Goal: Navigation & Orientation: Find specific page/section

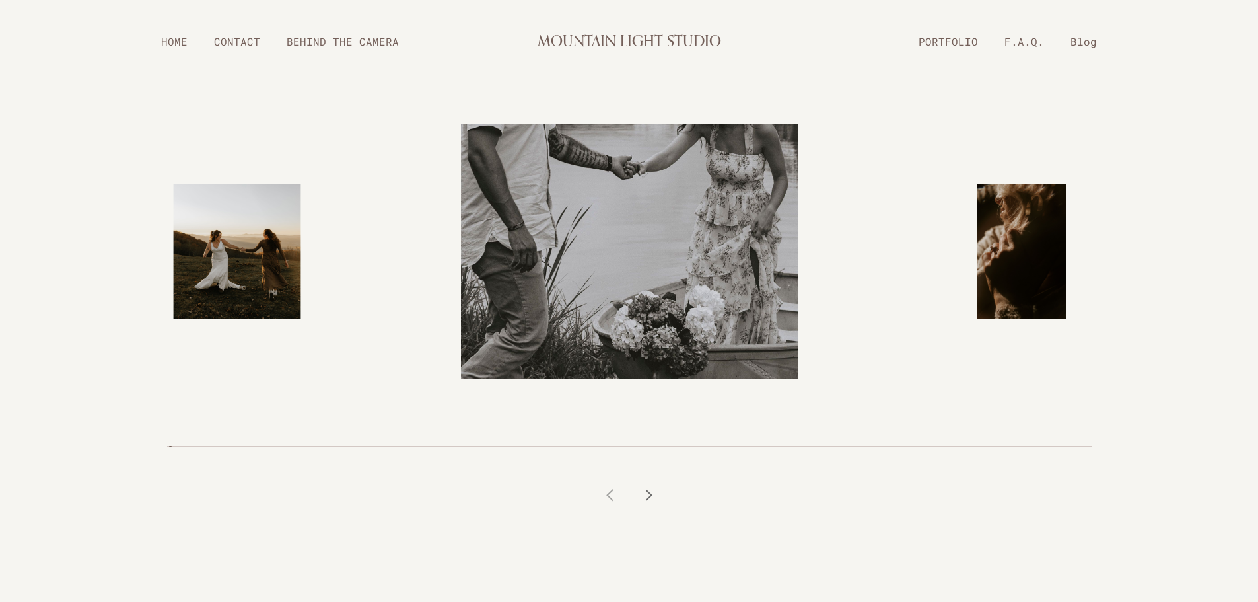
click at [650, 491] on icon at bounding box center [649, 494] width 13 height 13
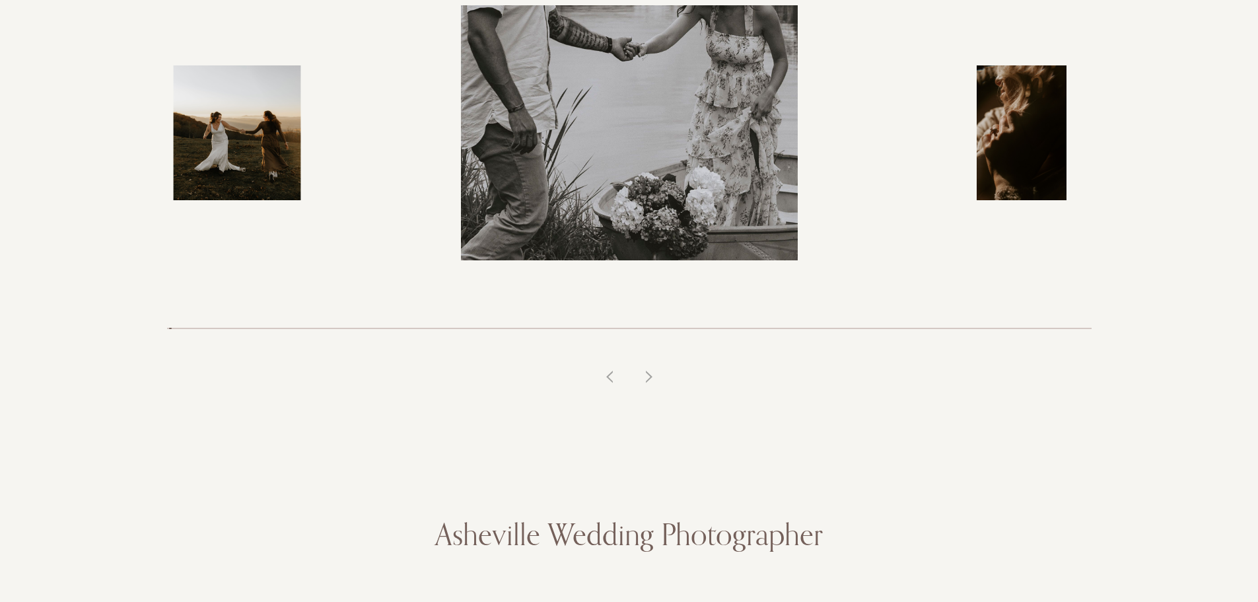
scroll to position [132, 0]
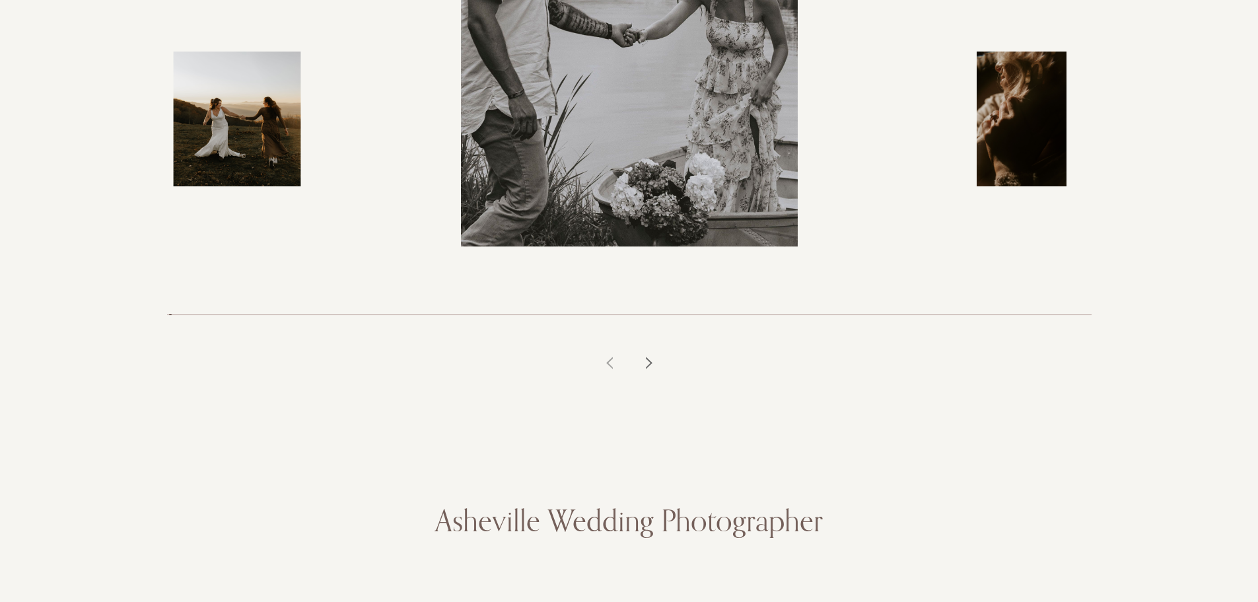
click at [645, 363] on icon at bounding box center [649, 362] width 13 height 13
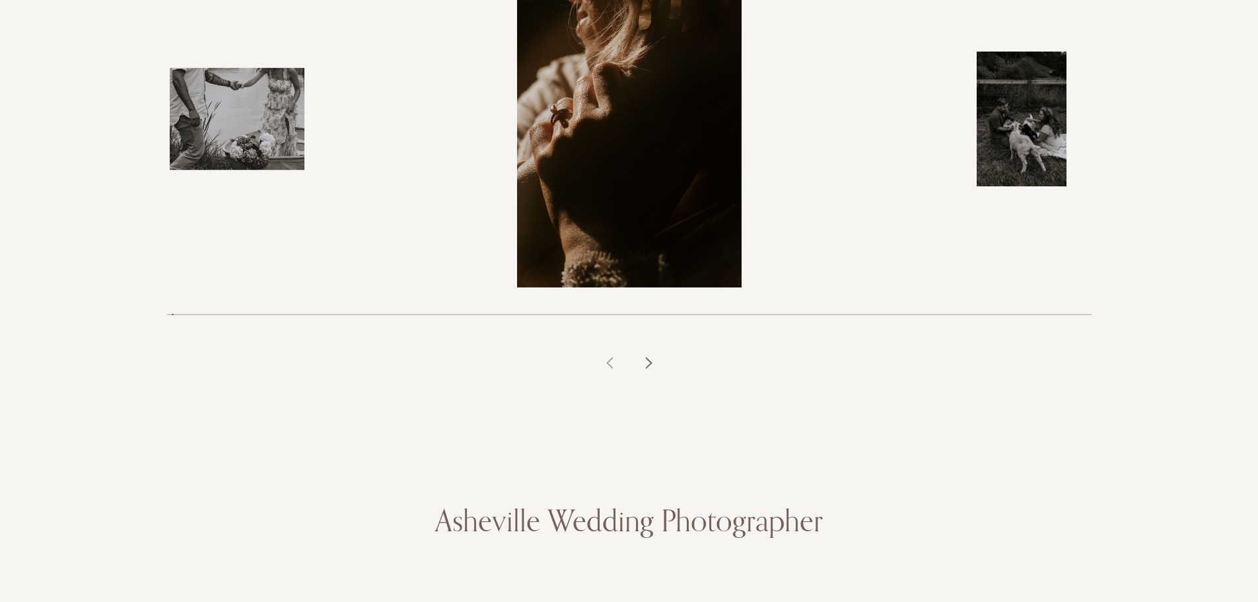
click at [641, 363] on div at bounding box center [650, 363] width 40 height 40
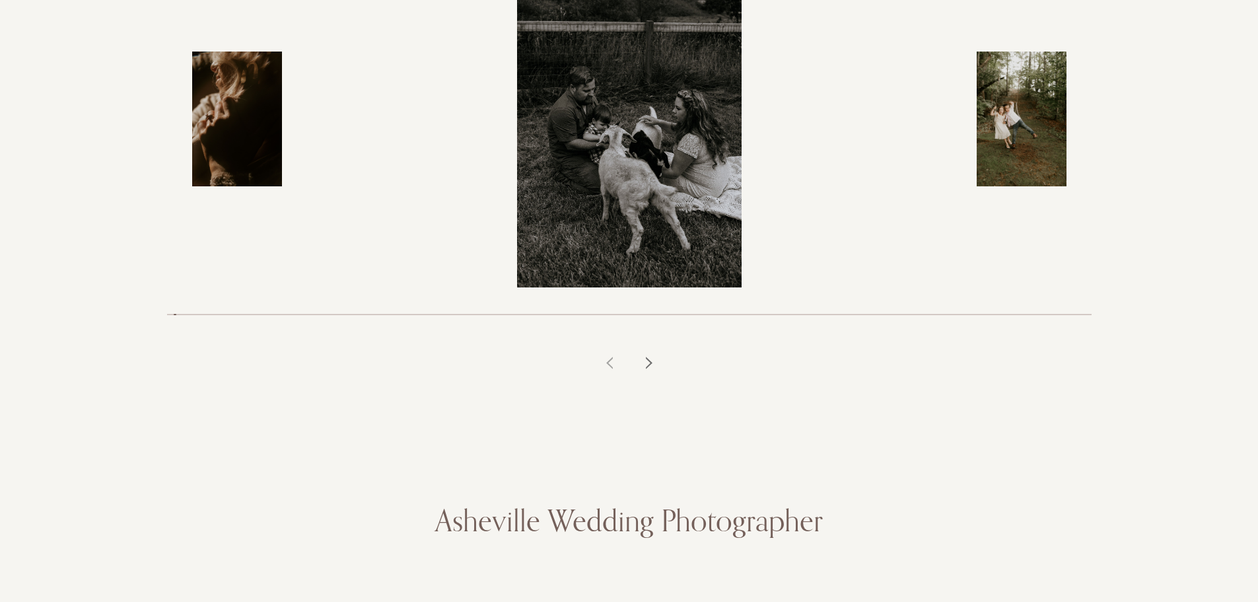
click at [640, 363] on div at bounding box center [650, 363] width 40 height 40
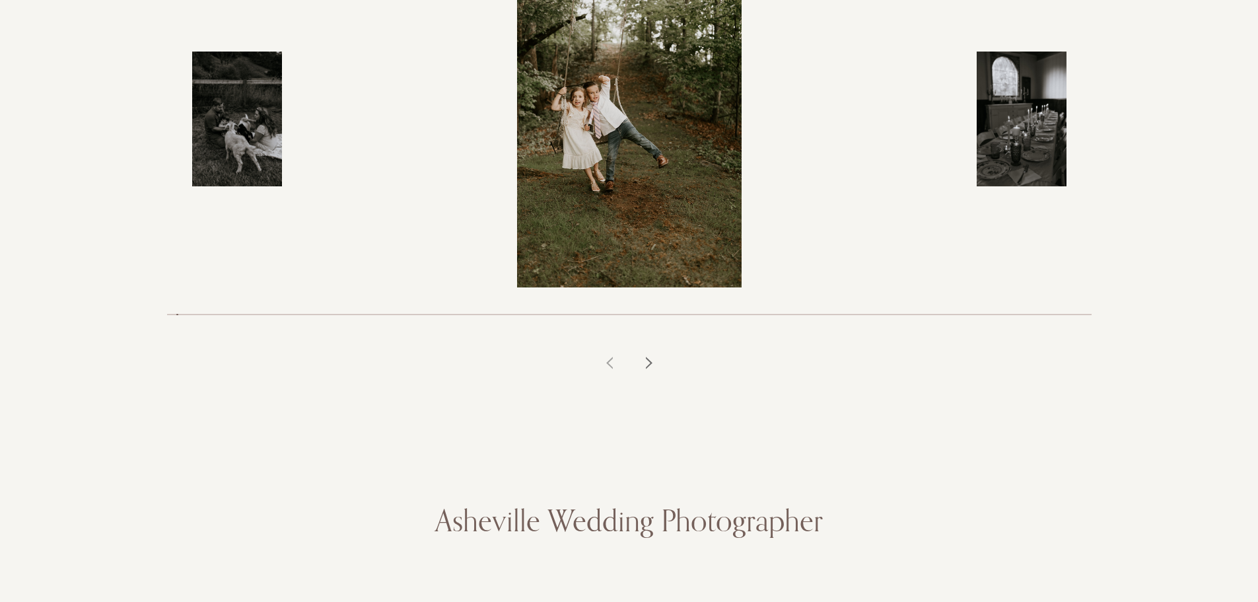
click at [654, 361] on icon at bounding box center [649, 362] width 13 height 13
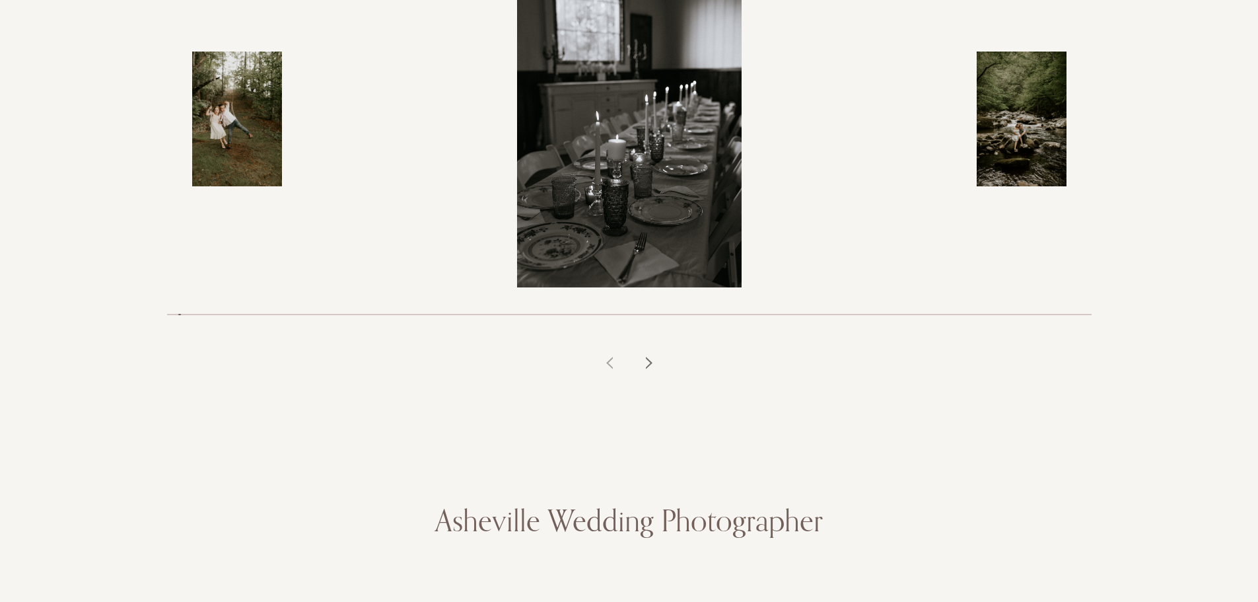
click at [654, 358] on icon at bounding box center [649, 362] width 13 height 13
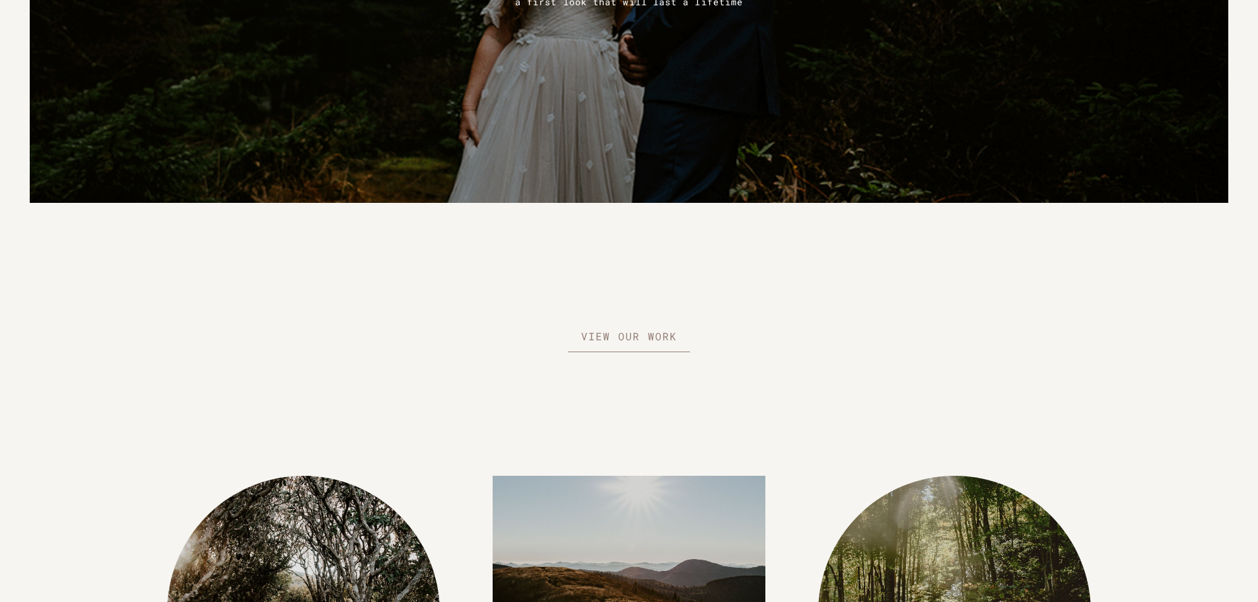
scroll to position [1453, 0]
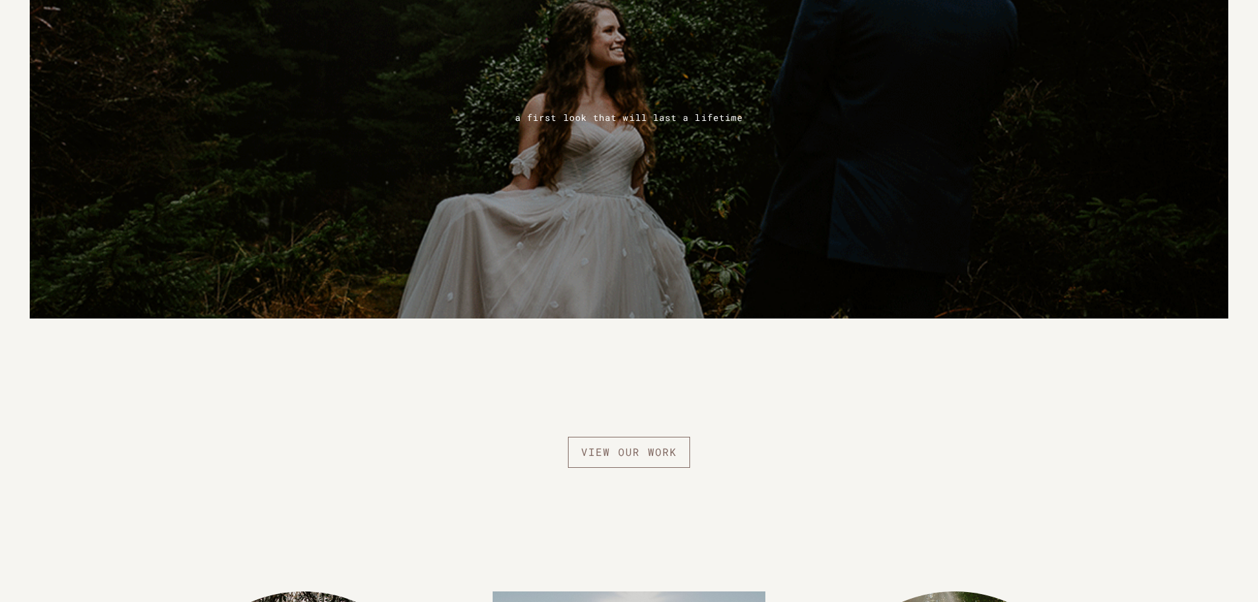
click at [633, 468] on span "view our work" at bounding box center [629, 452] width 123 height 31
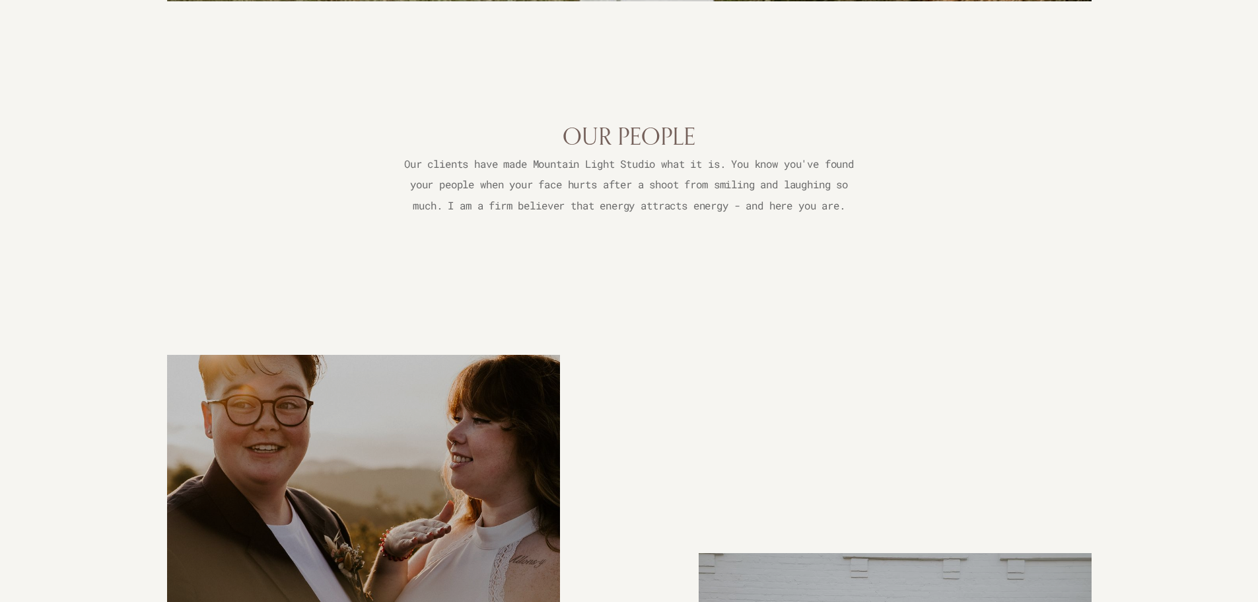
scroll to position [1057, 0]
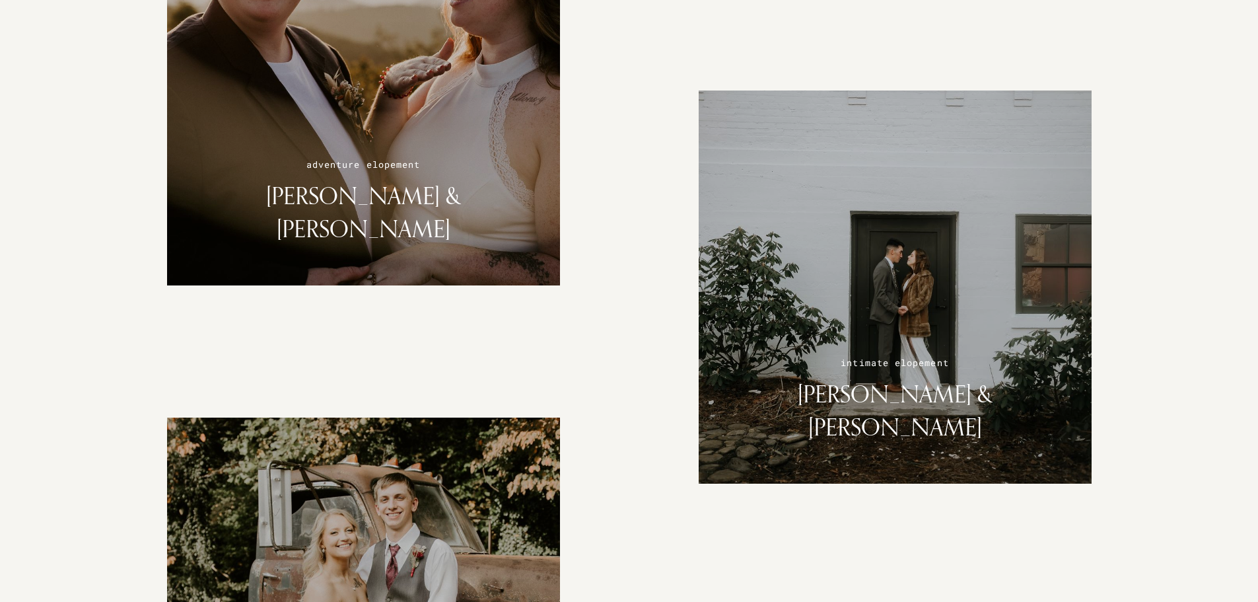
click at [828, 330] on div at bounding box center [895, 287] width 417 height 417
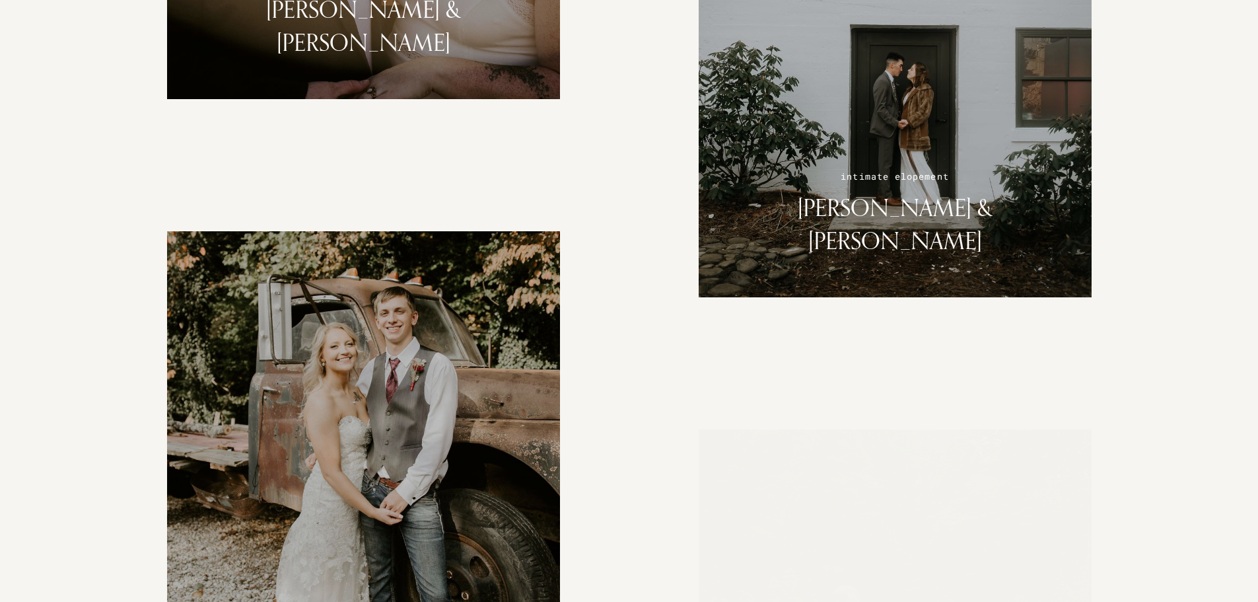
scroll to position [1321, 0]
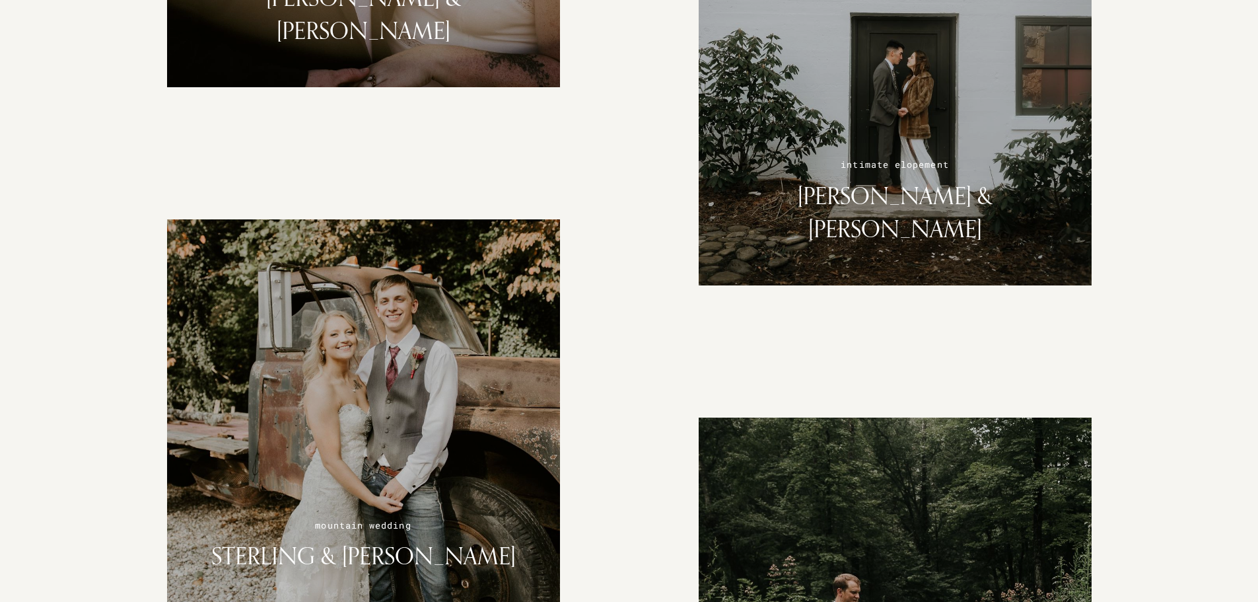
click at [893, 244] on h2 "SAM & KYLE" at bounding box center [895, 212] width 340 height 67
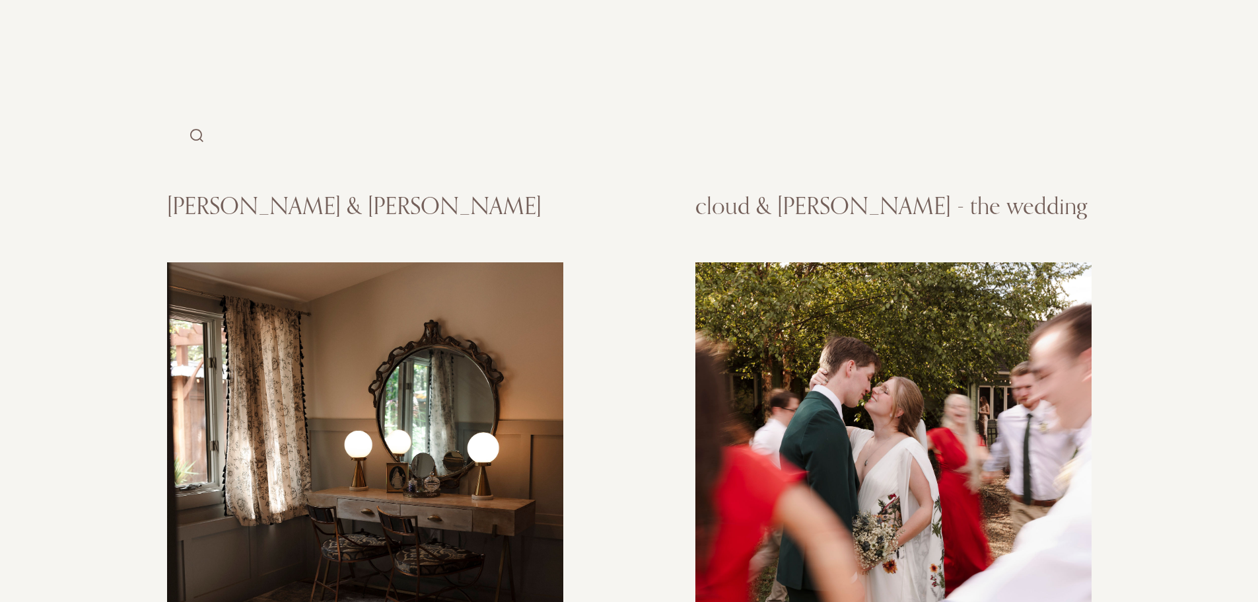
scroll to position [2840, 0]
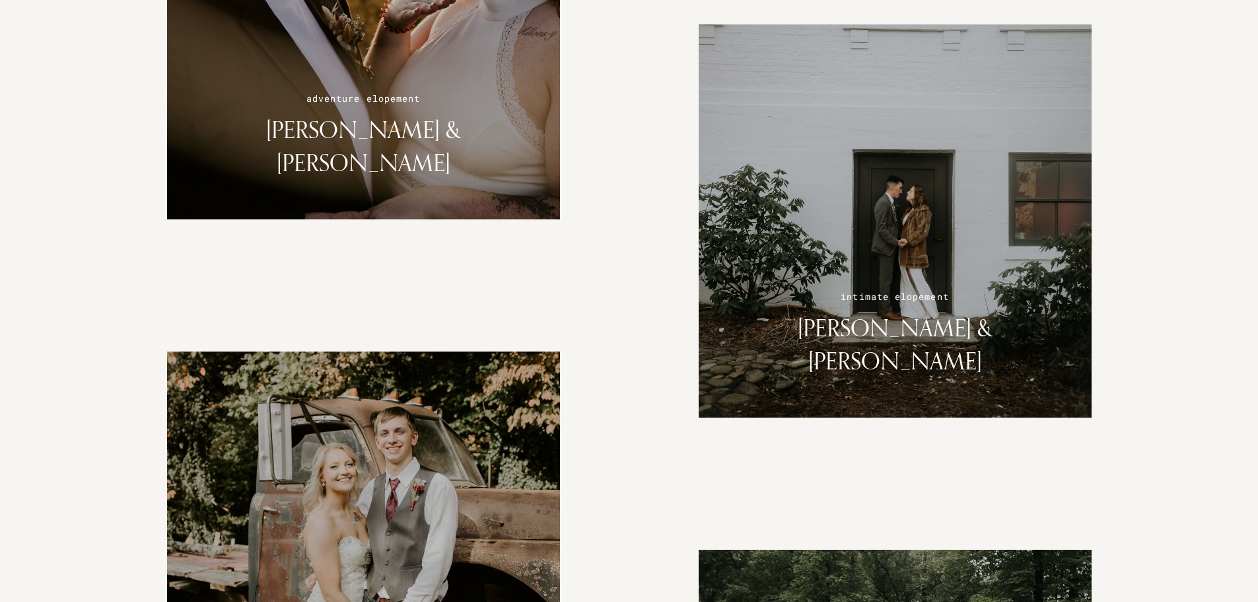
click at [382, 145] on div at bounding box center [363, 22] width 417 height 417
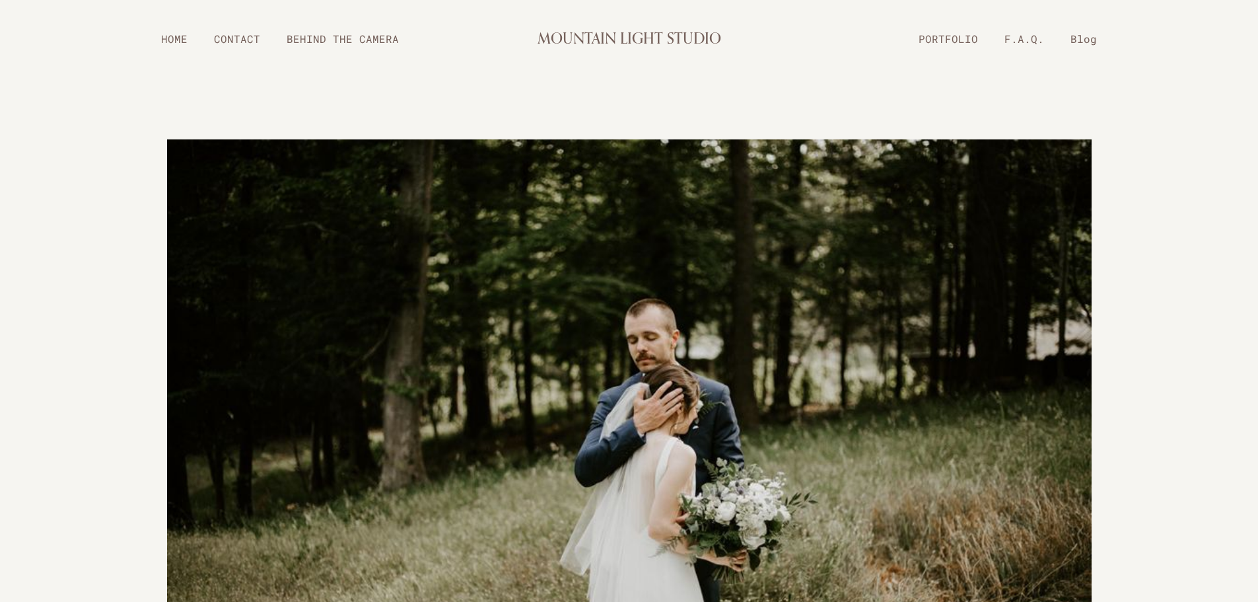
scroll to position [0, 0]
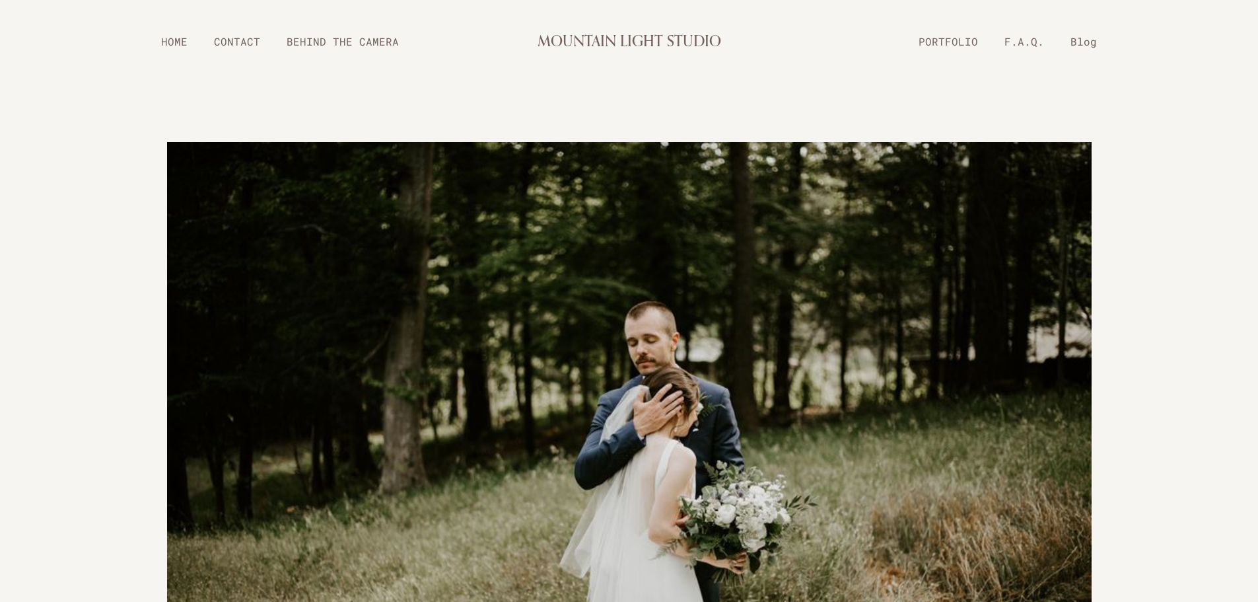
click at [960, 42] on link "PORTFOLIO" at bounding box center [949, 41] width 86 height 23
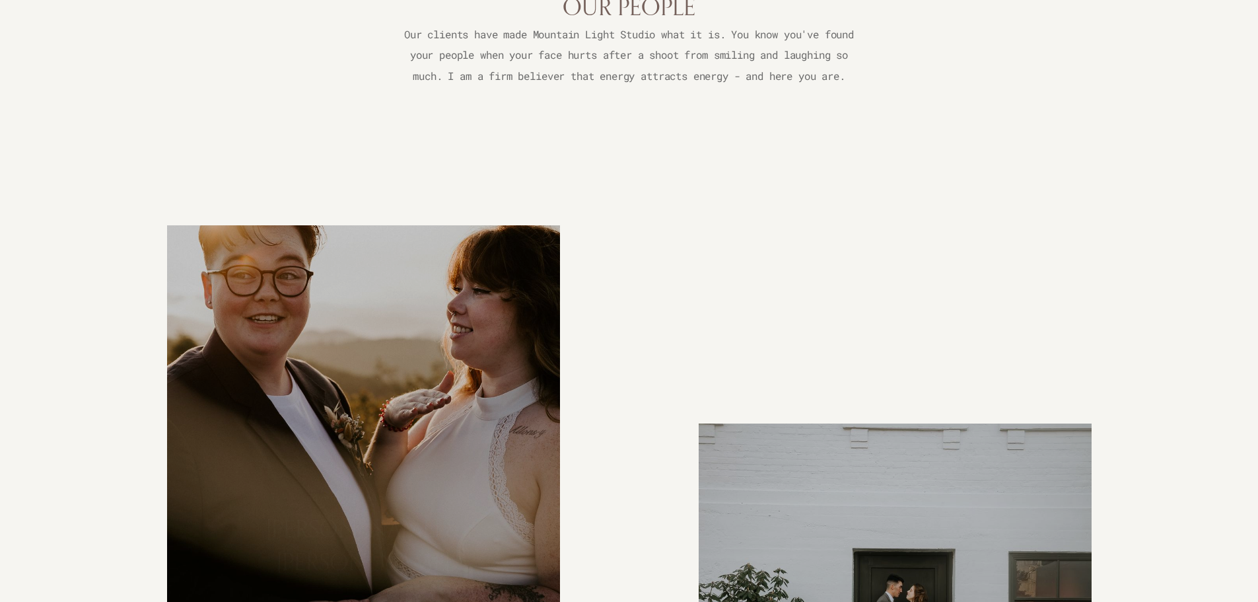
scroll to position [991, 0]
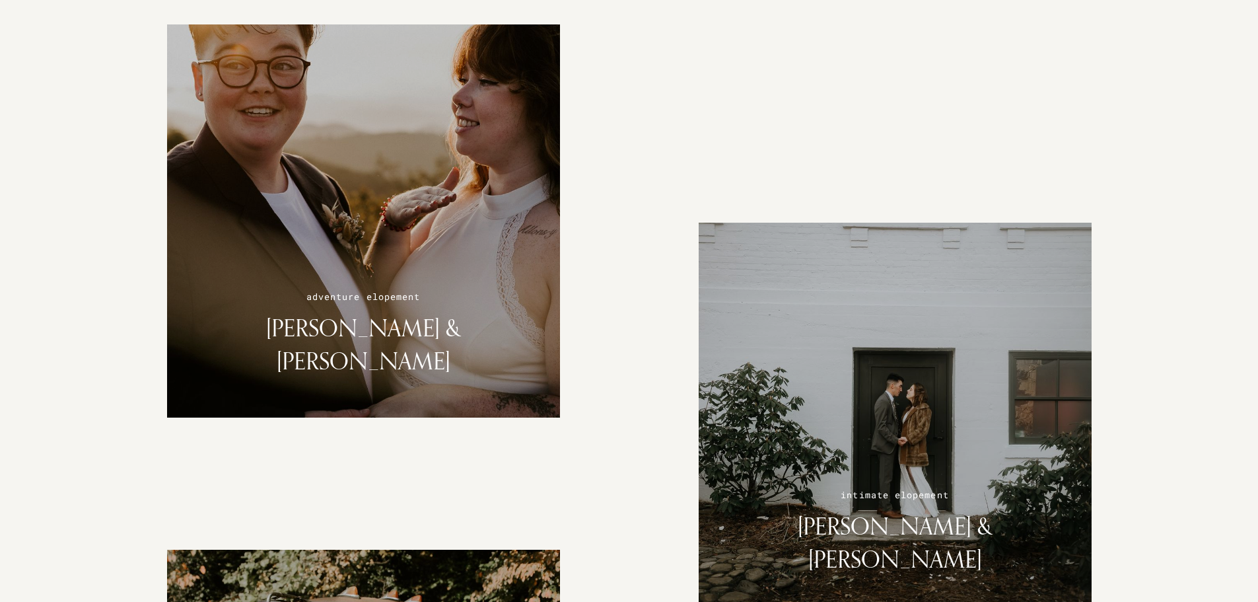
click at [406, 207] on div at bounding box center [363, 221] width 417 height 417
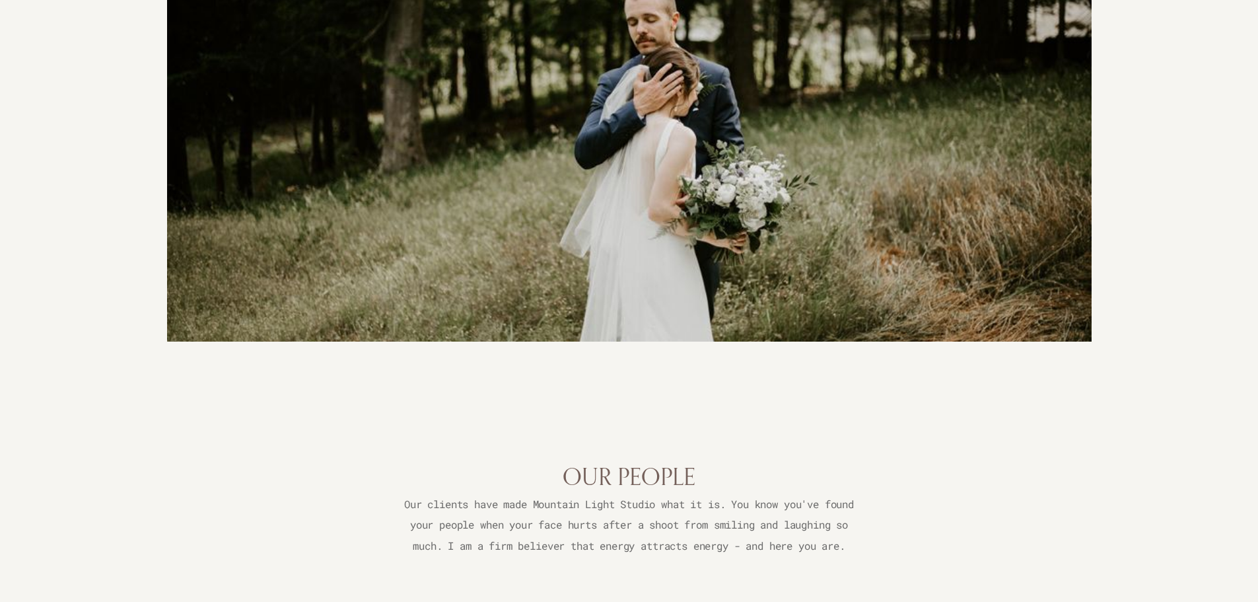
scroll to position [330, 0]
